Goal: Task Accomplishment & Management: Use online tool/utility

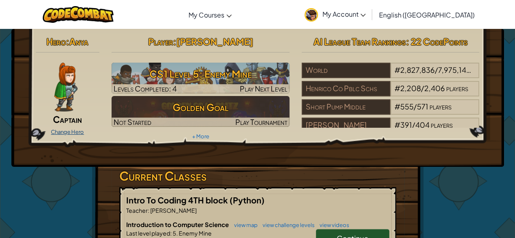
click at [71, 131] on link "Change Hero" at bounding box center [67, 132] width 33 height 7
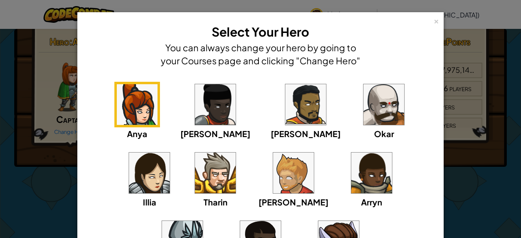
click at [318, 226] on img at bounding box center [338, 241] width 41 height 41
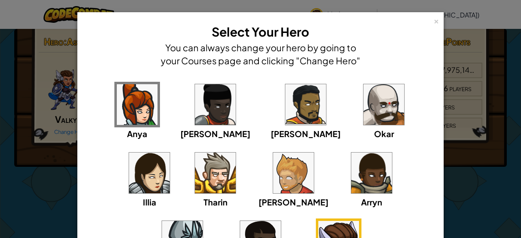
click at [318, 226] on img at bounding box center [338, 241] width 41 height 41
click at [435, 23] on div "×" at bounding box center [436, 20] width 6 height 9
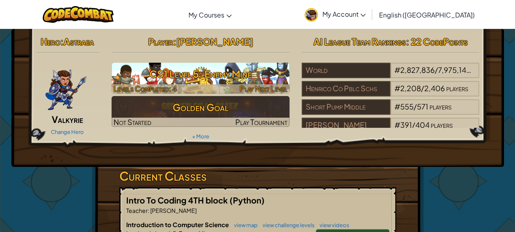
click at [223, 71] on h3 "CS1 Level 5: Enemy Mine" at bounding box center [201, 74] width 178 height 18
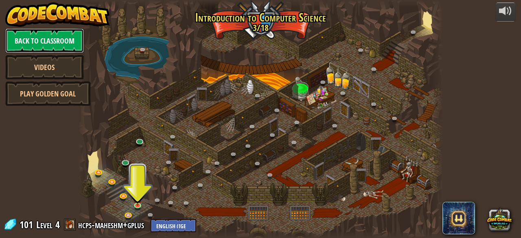
click at [51, 31] on link "Back to Classroom" at bounding box center [44, 40] width 79 height 24
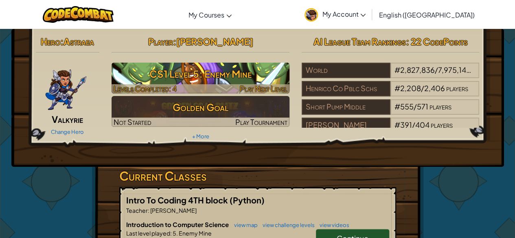
click at [234, 70] on h3 "CS1 Level 5: Enemy Mine" at bounding box center [201, 74] width 178 height 18
